Goal: Task Accomplishment & Management: Complete application form

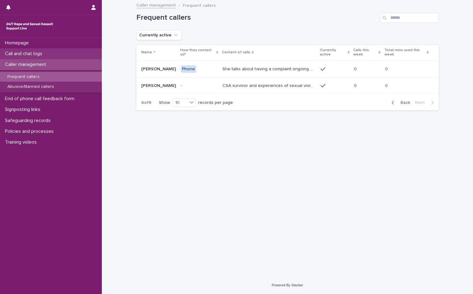
drag, startPoint x: 0, startPoint y: 0, endPoint x: 26, endPoint y: 51, distance: 57.4
click at [26, 51] on p "Call and chat logs" at bounding box center [24, 54] width 45 height 6
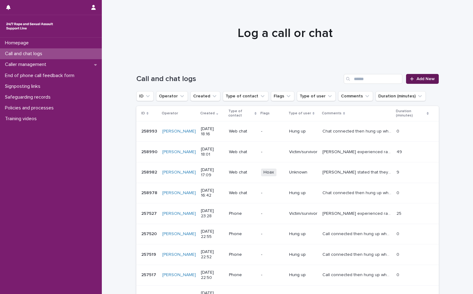
click at [430, 77] on span "Add New" at bounding box center [425, 79] width 18 height 4
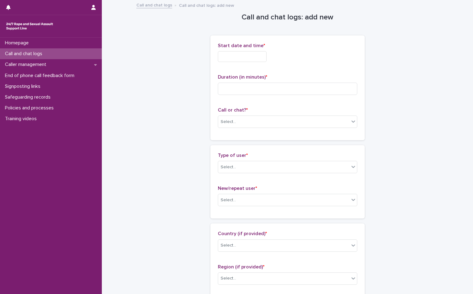
click at [233, 62] on div "Start date and time *" at bounding box center [287, 55] width 139 height 24
click at [238, 54] on input "text" at bounding box center [242, 56] width 49 height 11
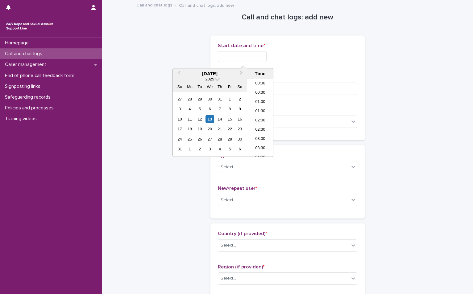
scroll to position [308, 0]
click at [210, 117] on div "13" at bounding box center [209, 119] width 8 height 8
click at [262, 106] on li "18:00" at bounding box center [260, 108] width 26 height 9
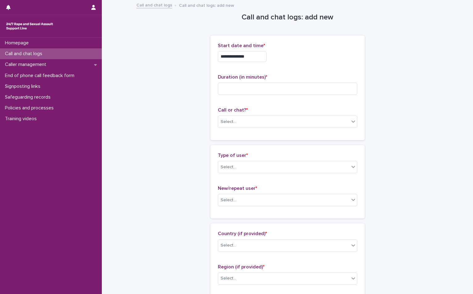
click at [262, 59] on input "**********" at bounding box center [242, 56] width 49 height 11
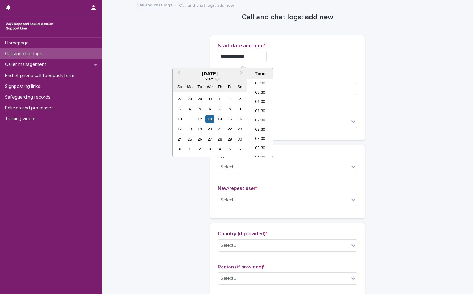
scroll to position [299, 0]
type input "**********"
click at [283, 64] on div "**********" at bounding box center [287, 55] width 139 height 24
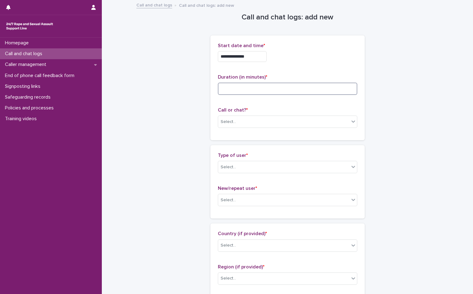
click at [253, 94] on input at bounding box center [287, 89] width 139 height 12
type input "**"
click at [266, 121] on div "Select..." at bounding box center [283, 122] width 131 height 10
click at [251, 144] on div "Web chat" at bounding box center [285, 144] width 139 height 11
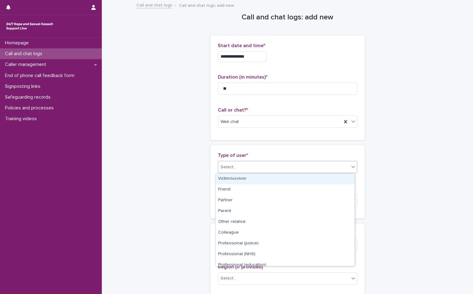
click at [235, 170] on div "Select..." at bounding box center [283, 167] width 131 height 10
click at [235, 182] on div "Victim/survivor" at bounding box center [285, 179] width 139 height 11
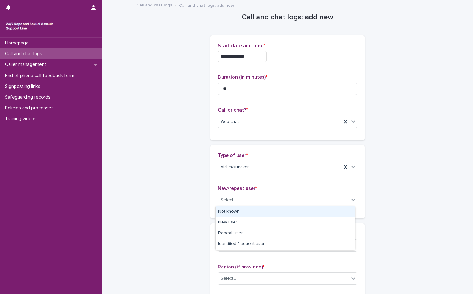
click at [236, 205] on div "Select..." at bounding box center [283, 200] width 131 height 10
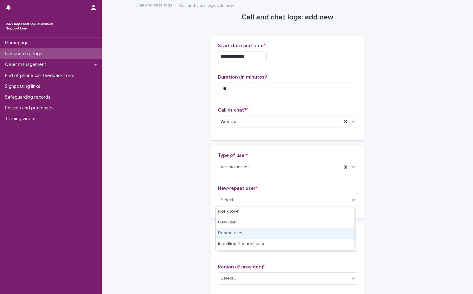
click at [238, 232] on div "Repeat user" at bounding box center [285, 233] width 139 height 11
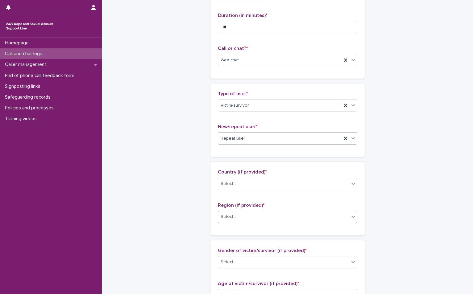
scroll to position [93, 0]
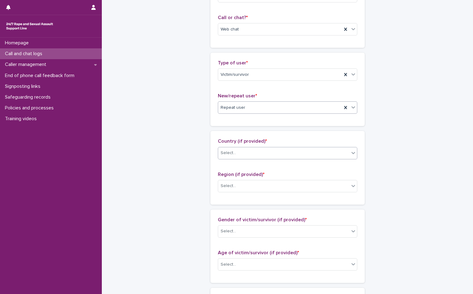
click at [236, 149] on div "Select..." at bounding box center [283, 153] width 131 height 10
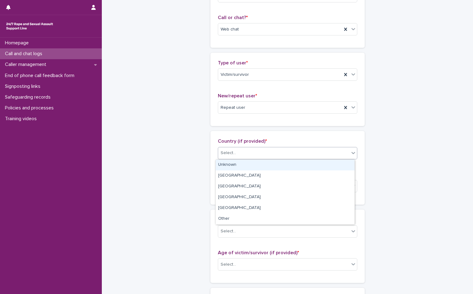
click at [232, 167] on div "Unknown" at bounding box center [285, 165] width 139 height 11
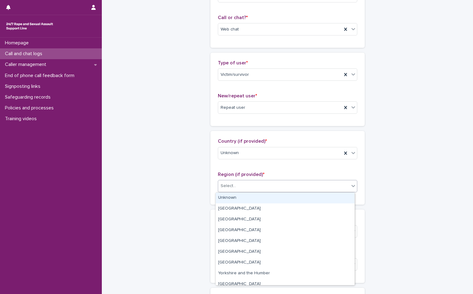
click at [237, 185] on div "Select..." at bounding box center [283, 186] width 131 height 10
click at [231, 195] on div "Unknown" at bounding box center [285, 198] width 139 height 11
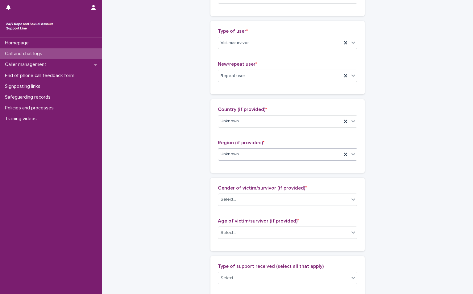
scroll to position [185, 0]
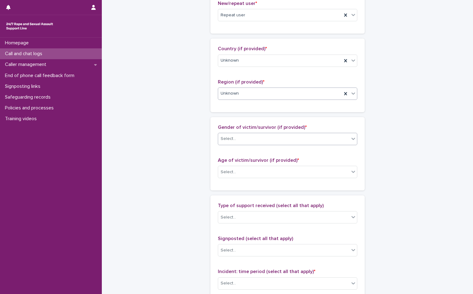
click at [261, 135] on div "Select..." at bounding box center [283, 139] width 131 height 10
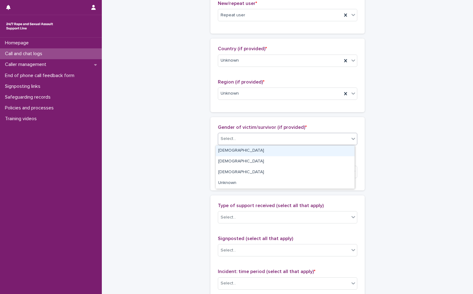
click at [227, 153] on div "[DEMOGRAPHIC_DATA]" at bounding box center [285, 151] width 139 height 11
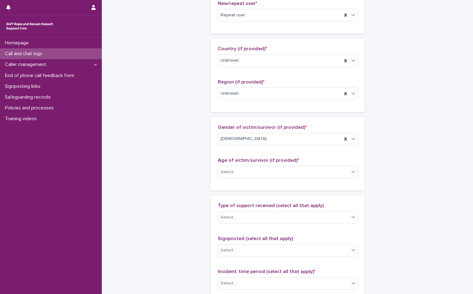
click at [240, 179] on div "Age of victim/survivor (if provided) * Select..." at bounding box center [287, 171] width 139 height 26
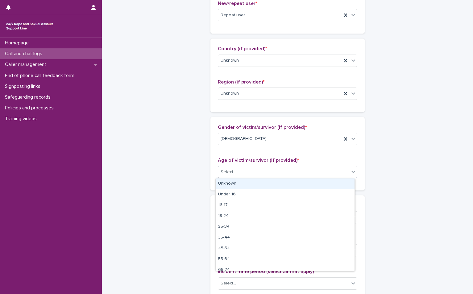
click at [240, 173] on div "Select..." at bounding box center [283, 172] width 131 height 10
click at [232, 184] on div "Unknown" at bounding box center [285, 184] width 139 height 11
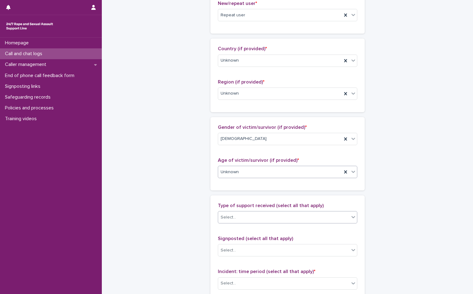
click at [239, 219] on div "Select..." at bounding box center [283, 217] width 131 height 10
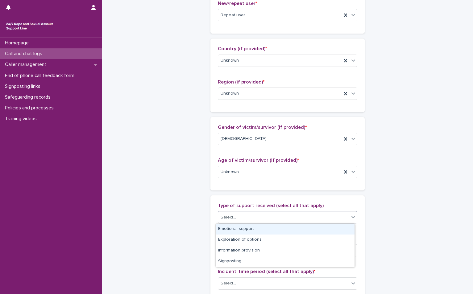
click at [237, 228] on div "Emotional support" at bounding box center [285, 229] width 139 height 11
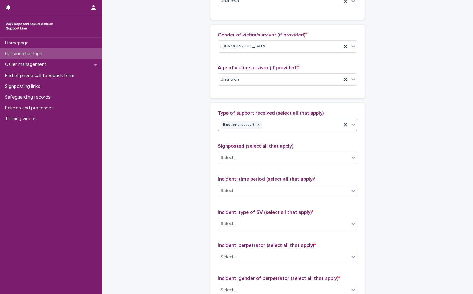
scroll to position [339, 0]
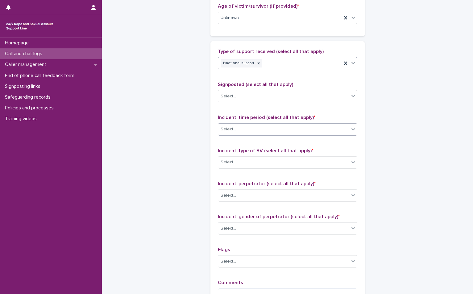
click at [238, 125] on div "Select..." at bounding box center [283, 129] width 131 height 10
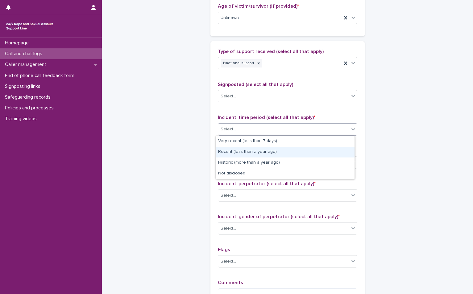
click at [248, 150] on div "Recent (less than a year ago)" at bounding box center [285, 152] width 139 height 11
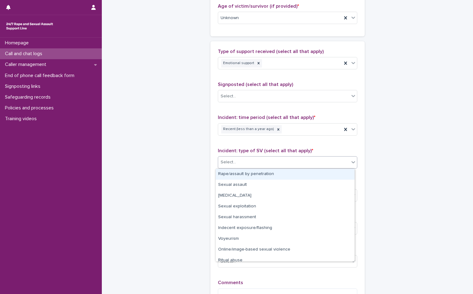
click at [255, 159] on div "Select..." at bounding box center [283, 162] width 131 height 10
click at [237, 172] on div "Rape/assault by penetration" at bounding box center [285, 174] width 139 height 11
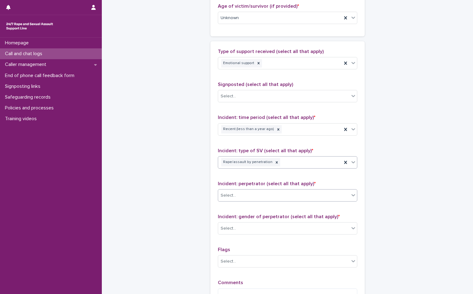
click at [238, 196] on div "Select..." at bounding box center [283, 196] width 131 height 10
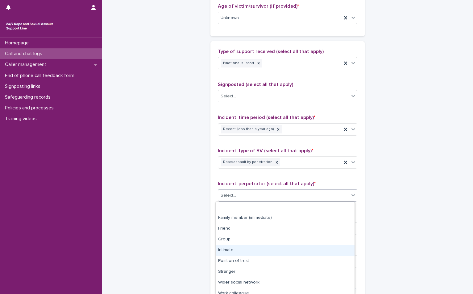
scroll to position [26, 0]
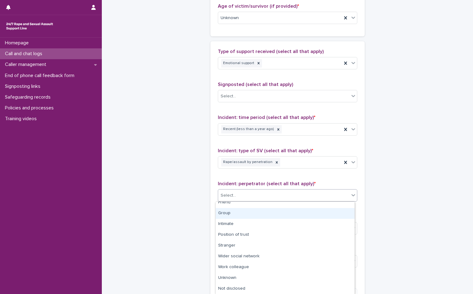
click at [243, 215] on div "Group" at bounding box center [285, 213] width 139 height 11
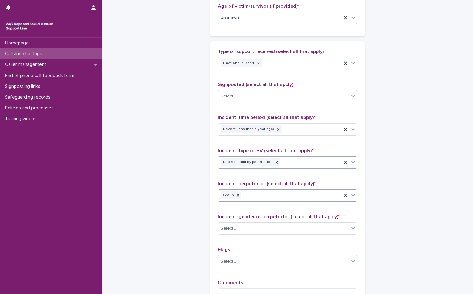
click at [292, 163] on div "Rape/assault by penetration" at bounding box center [280, 162] width 124 height 11
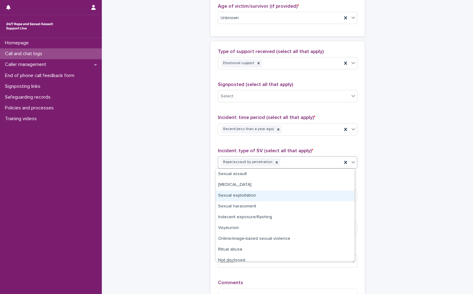
click at [240, 192] on div "Sexual exploitation" at bounding box center [285, 196] width 139 height 11
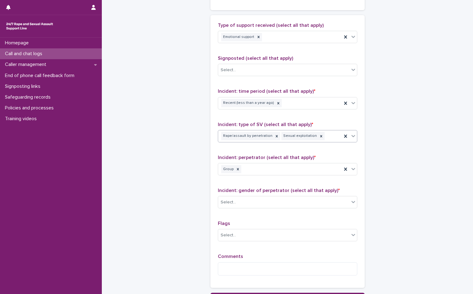
scroll to position [422, 0]
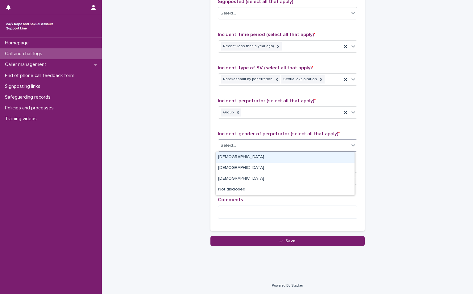
click at [244, 145] on div "Select..." at bounding box center [283, 146] width 131 height 10
click at [237, 156] on div "[DEMOGRAPHIC_DATA]" at bounding box center [285, 157] width 139 height 11
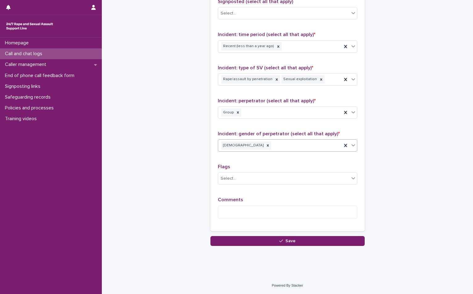
click at [262, 143] on div "[DEMOGRAPHIC_DATA]" at bounding box center [280, 145] width 124 height 11
click at [242, 160] on div "[DEMOGRAPHIC_DATA]" at bounding box center [285, 157] width 139 height 11
click at [235, 213] on textarea at bounding box center [287, 212] width 139 height 13
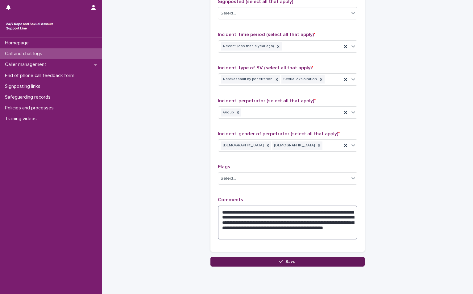
type textarea "**********"
click at [261, 264] on button "Save" at bounding box center [287, 262] width 154 height 10
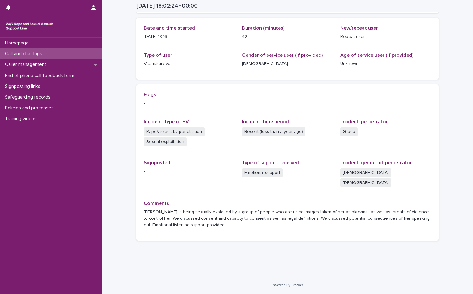
scroll to position [56, 0]
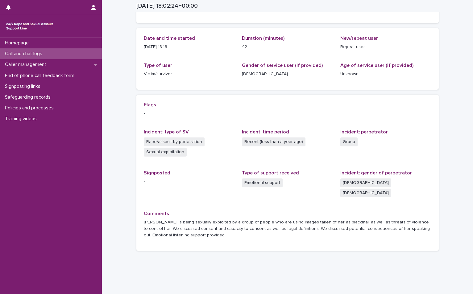
click at [52, 52] on div "Call and chat logs" at bounding box center [51, 53] width 102 height 11
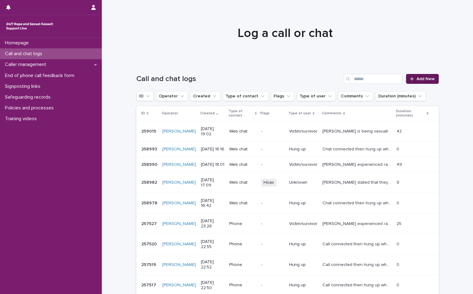
click at [420, 77] on span "Add New" at bounding box center [425, 79] width 18 height 4
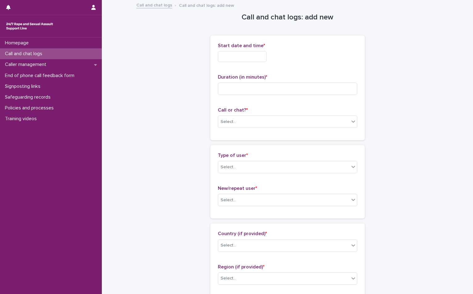
click at [236, 55] on input "text" at bounding box center [242, 56] width 49 height 11
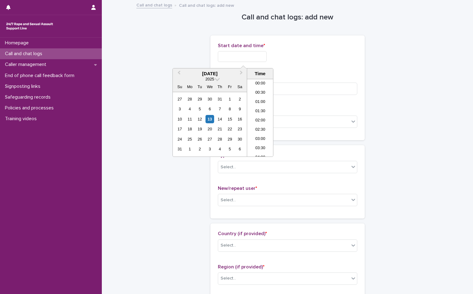
scroll to position [318, 0]
click at [208, 117] on div "13" at bounding box center [209, 119] width 8 height 8
click at [262, 116] on li "19:00" at bounding box center [260, 117] width 26 height 9
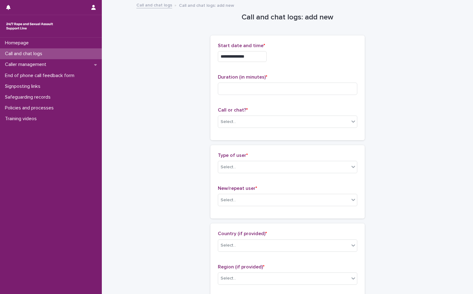
click at [251, 58] on input "**********" at bounding box center [242, 56] width 49 height 11
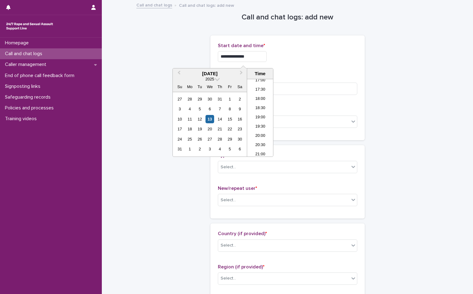
type input "**********"
click at [318, 64] on div "**********" at bounding box center [287, 55] width 139 height 24
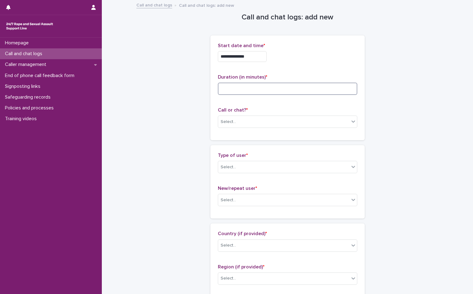
click at [233, 90] on input at bounding box center [287, 89] width 139 height 12
type input "*"
click at [232, 124] on div "Select..." at bounding box center [227, 122] width 15 height 6
click at [225, 146] on div "Web chat" at bounding box center [285, 144] width 139 height 11
click at [244, 169] on div "Select..." at bounding box center [283, 167] width 131 height 10
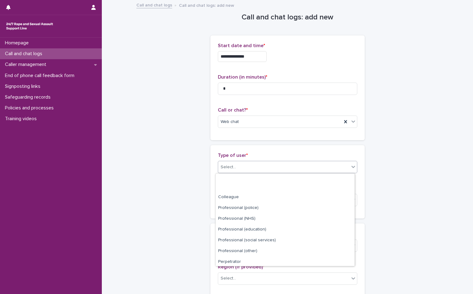
scroll to position [69, 0]
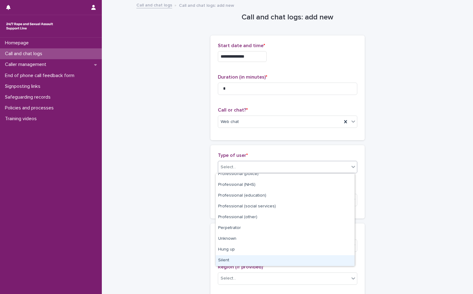
click at [243, 258] on div "Silent" at bounding box center [285, 260] width 139 height 11
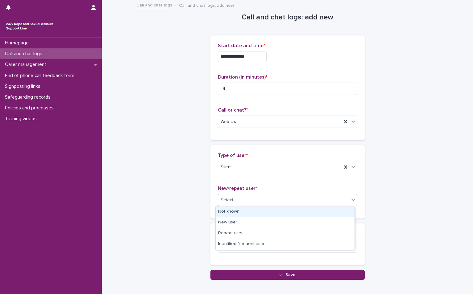
click at [266, 200] on div "Select..." at bounding box center [283, 200] width 131 height 10
click at [234, 213] on div "Not known" at bounding box center [285, 212] width 139 height 11
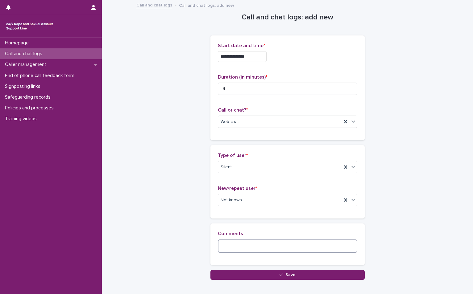
click at [234, 246] on textarea at bounding box center [287, 246] width 139 height 13
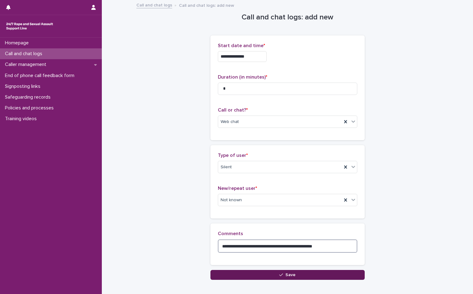
type textarea "**********"
click at [287, 273] on span "Save" at bounding box center [290, 275] width 10 height 4
